Goal: Transaction & Acquisition: Purchase product/service

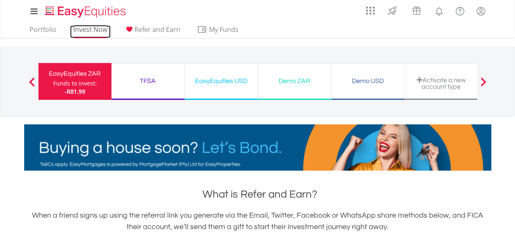
click at [86, 34] on link "Invest Now" at bounding box center [90, 31] width 41 height 13
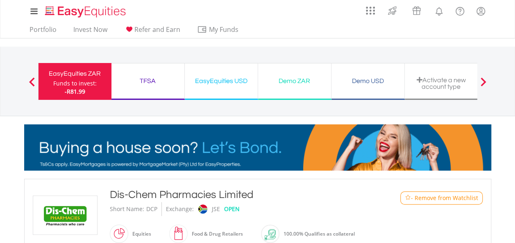
click at [88, 80] on div "Funds to invest:" at bounding box center [74, 83] width 43 height 8
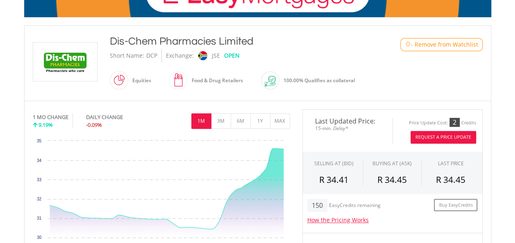
scroll to position [246, 0]
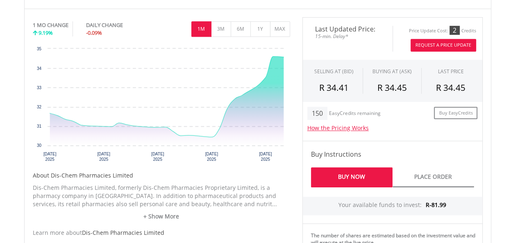
click at [359, 170] on link "Buy Now" at bounding box center [351, 177] width 81 height 20
click at [377, 183] on link "Buy Now" at bounding box center [351, 177] width 81 height 20
